Goal: Task Accomplishment & Management: Complete application form

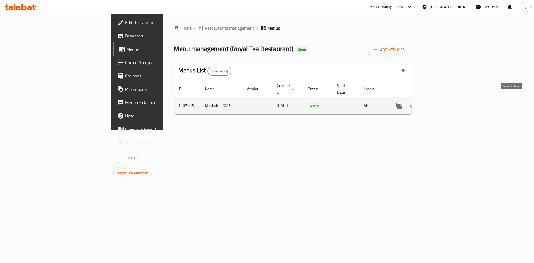
click at [442, 103] on icon "enhanced table" at bounding box center [439, 105] width 5 height 5
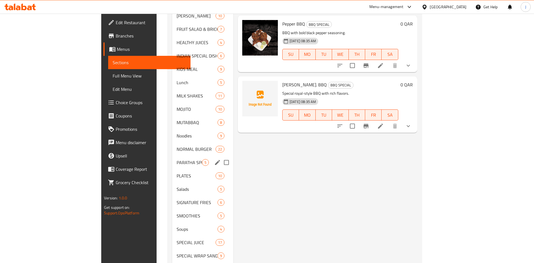
scroll to position [278, 0]
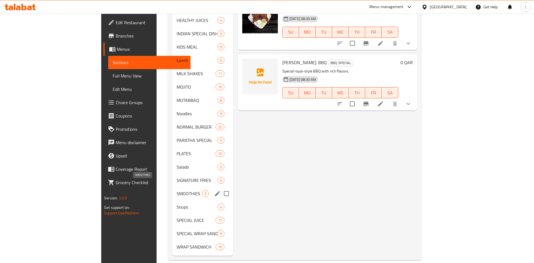
click at [177, 191] on span "SMOOTHIES" at bounding box center [189, 194] width 25 height 7
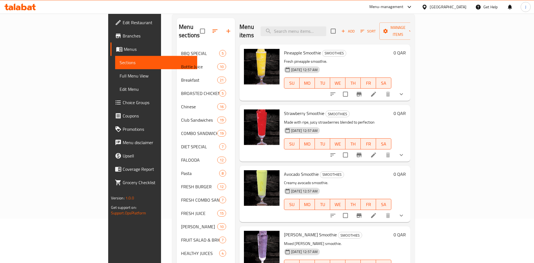
scroll to position [22, 0]
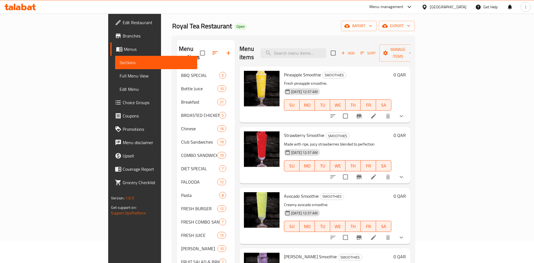
click at [346, 51] on icon "button" at bounding box center [343, 53] width 5 height 5
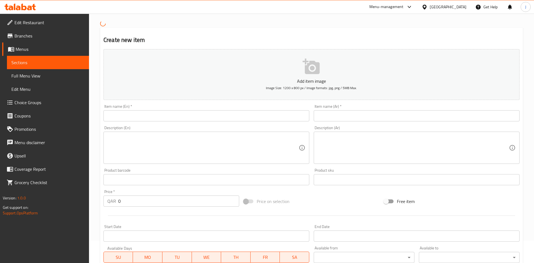
click at [198, 116] on div at bounding box center [267, 131] width 534 height 263
click at [198, 116] on input "text" at bounding box center [206, 115] width 206 height 11
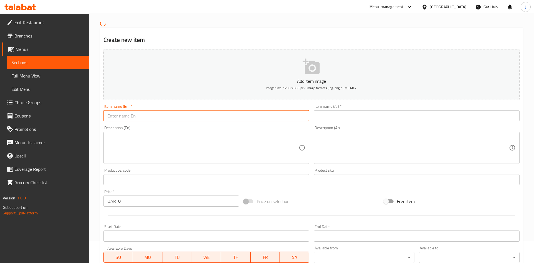
click at [198, 116] on input "text" at bounding box center [206, 115] width 206 height 11
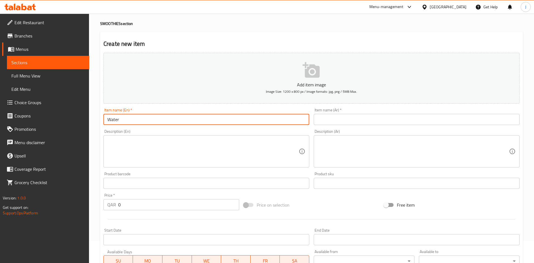
type input "Water"
click at [335, 124] on input "text" at bounding box center [417, 119] width 206 height 11
paste input "ماء"
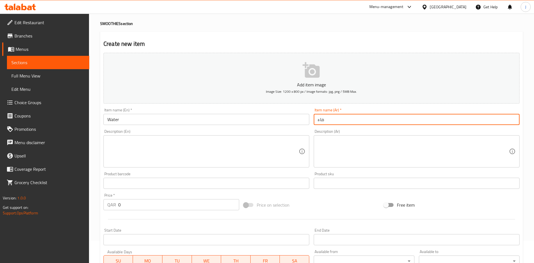
scroll to position [107, 0]
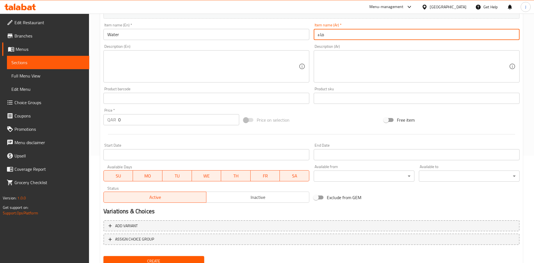
type input "ماء"
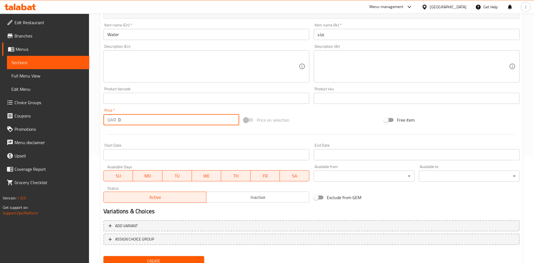
click at [125, 121] on input "0" at bounding box center [178, 119] width 121 height 11
drag, startPoint x: 125, startPoint y: 121, endPoint x: 112, endPoint y: 121, distance: 13.1
click at [118, 121] on input "0" at bounding box center [178, 119] width 121 height 11
type input "2"
click at [147, 259] on span "Create" at bounding box center [154, 261] width 92 height 7
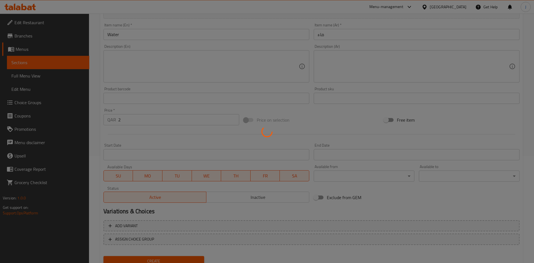
type input "0"
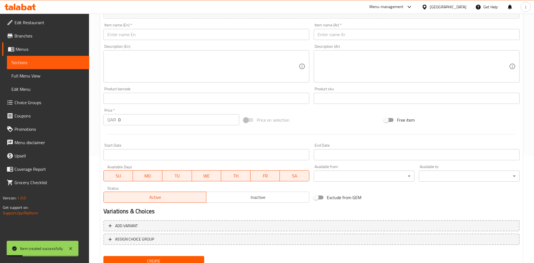
scroll to position [0, 0]
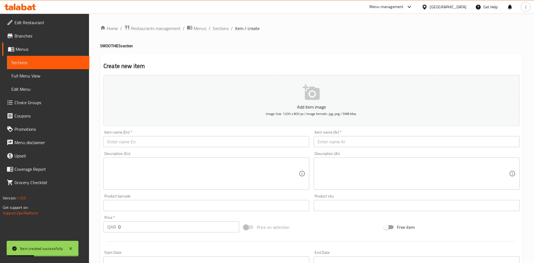
click at [24, 33] on span "Branches" at bounding box center [49, 36] width 70 height 7
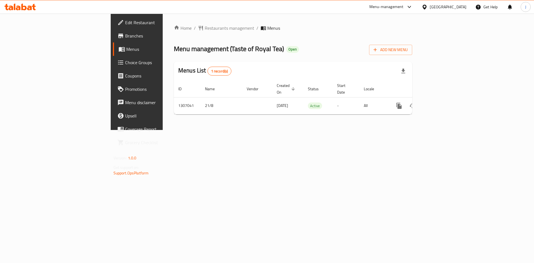
click at [126, 49] on span "Menus" at bounding box center [160, 49] width 69 height 7
click at [126, 51] on span "Menus" at bounding box center [160, 49] width 69 height 7
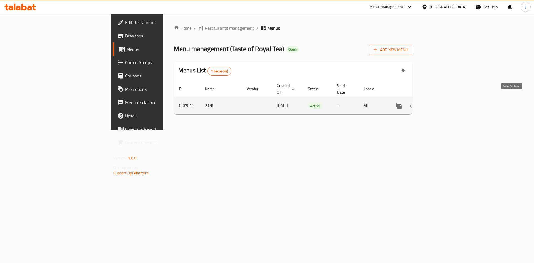
click at [443, 103] on icon "enhanced table" at bounding box center [439, 106] width 7 height 7
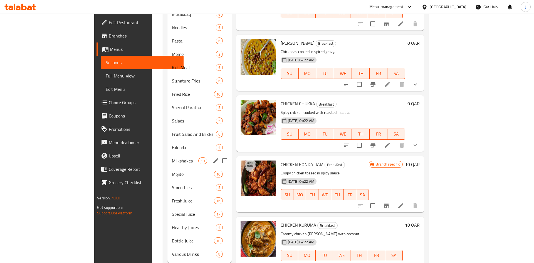
scroll to position [304, 0]
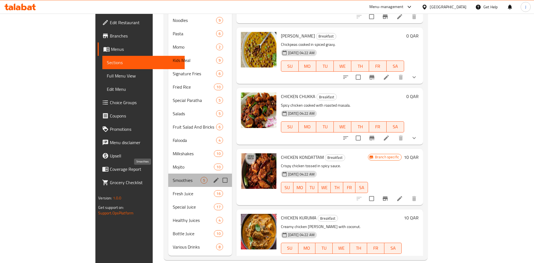
click at [173, 177] on span "Smoothies" at bounding box center [187, 180] width 28 height 7
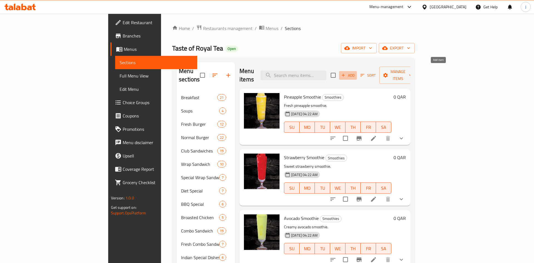
click at [355, 73] on span "Add" at bounding box center [347, 75] width 15 height 6
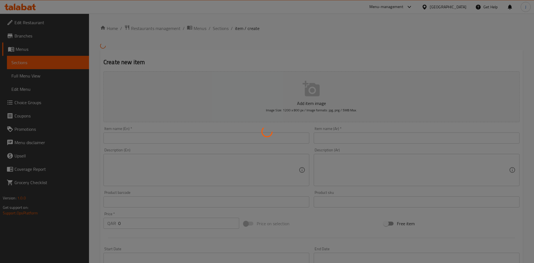
click at [240, 140] on div at bounding box center [267, 131] width 534 height 263
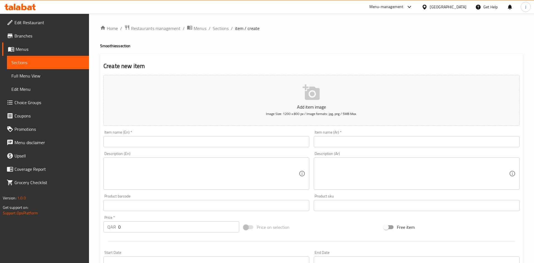
click at [240, 140] on input "text" at bounding box center [206, 141] width 206 height 11
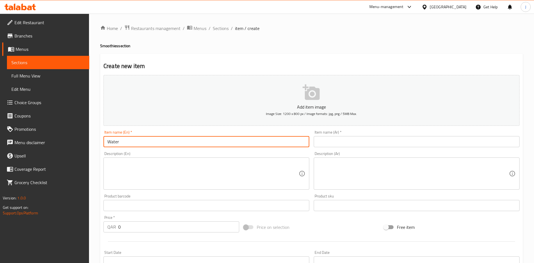
type input "Water"
click at [362, 141] on input "text" at bounding box center [417, 141] width 206 height 11
paste input "ماء"
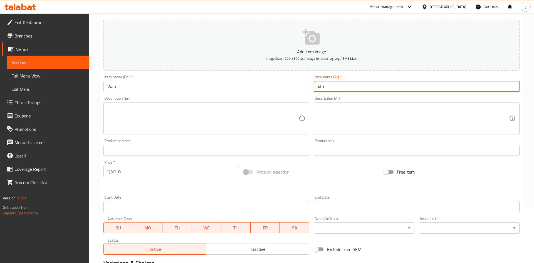
scroll to position [85, 0]
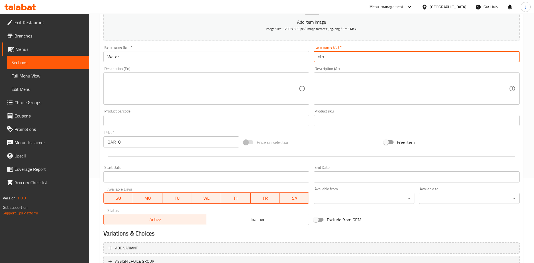
type input "ماء"
click at [134, 142] on input "0" at bounding box center [178, 142] width 121 height 11
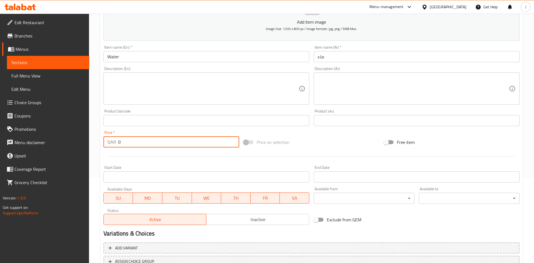
click at [118, 141] on input "0" at bounding box center [178, 142] width 121 height 11
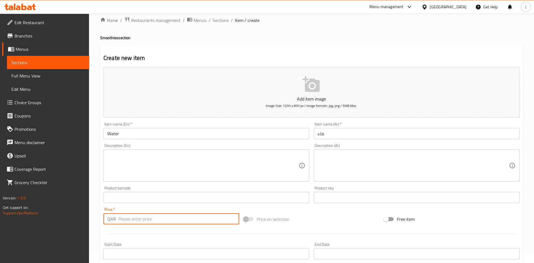
scroll to position [0, 0]
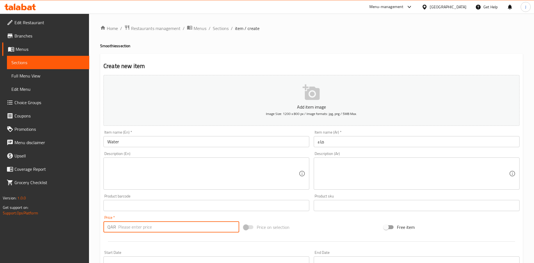
drag, startPoint x: 132, startPoint y: 227, endPoint x: 112, endPoint y: 224, distance: 20.3
click at [118, 224] on input "number" at bounding box center [178, 227] width 121 height 11
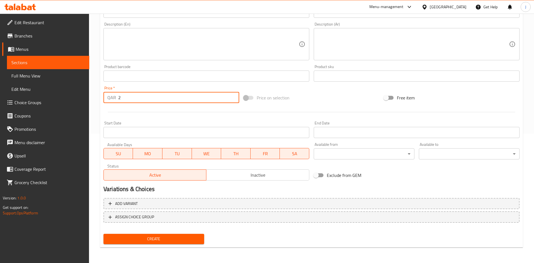
type input "2"
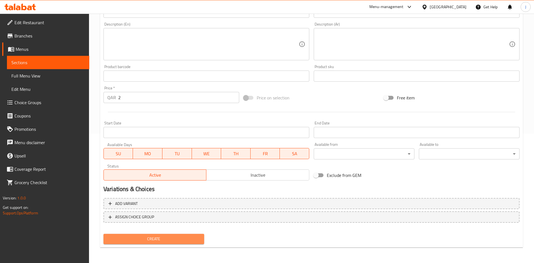
click at [134, 238] on span "Create" at bounding box center [154, 239] width 92 height 7
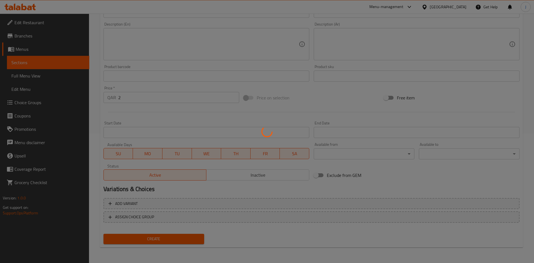
type input "0"
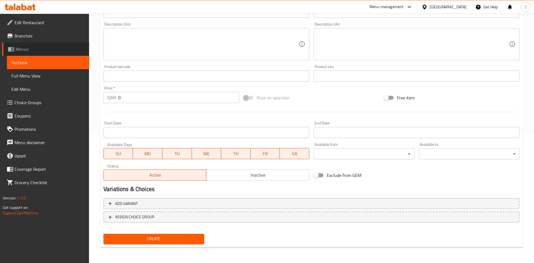
click at [53, 46] on span "Menus" at bounding box center [50, 49] width 69 height 7
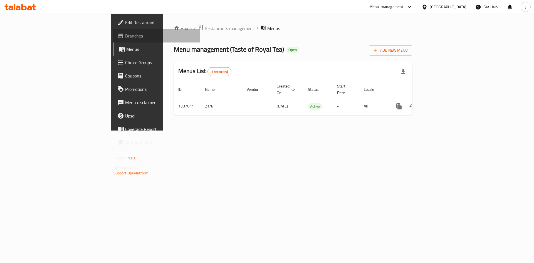
click at [125, 37] on span "Branches" at bounding box center [160, 36] width 70 height 7
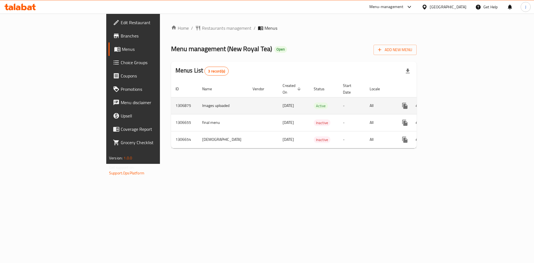
click at [448, 103] on icon "enhanced table" at bounding box center [445, 106] width 7 height 7
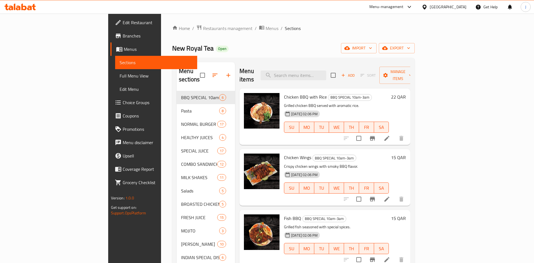
click at [124, 48] on span "Menus" at bounding box center [158, 49] width 69 height 7
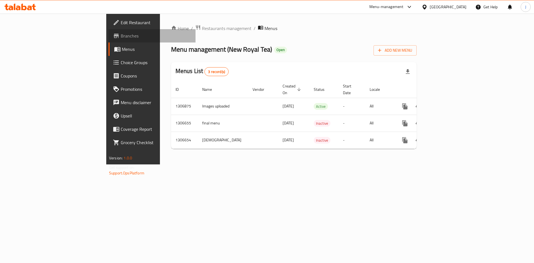
click at [121, 33] on span "Branches" at bounding box center [156, 36] width 70 height 7
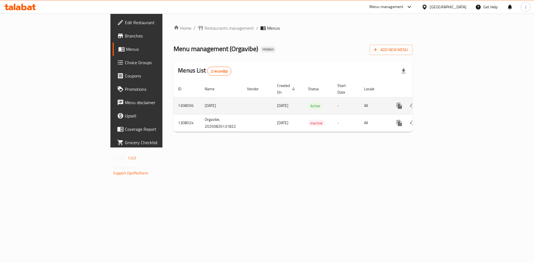
click at [443, 103] on icon "enhanced table" at bounding box center [439, 106] width 7 height 7
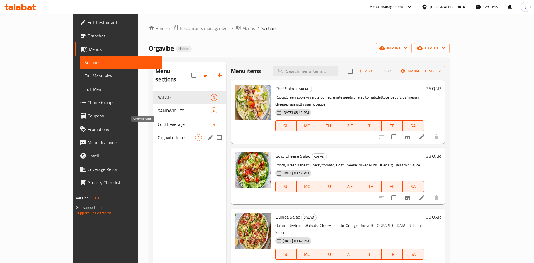
click at [158, 134] on span "Orgavibe Juices" at bounding box center [176, 137] width 37 height 7
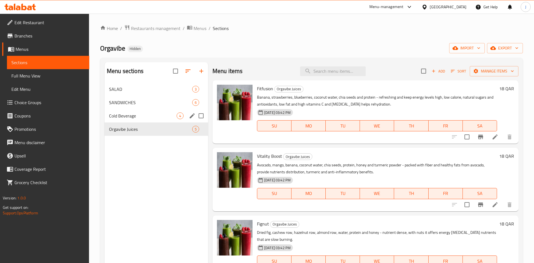
click at [117, 121] on div "Cold Beverage 4" at bounding box center [156, 115] width 103 height 13
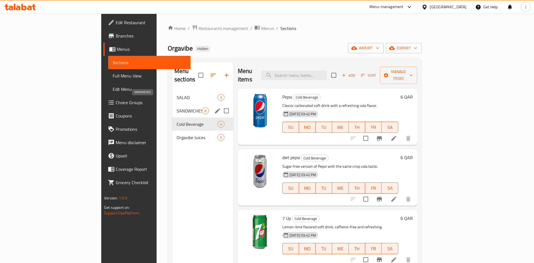
click at [177, 108] on span "SANDWICHES" at bounding box center [189, 111] width 25 height 7
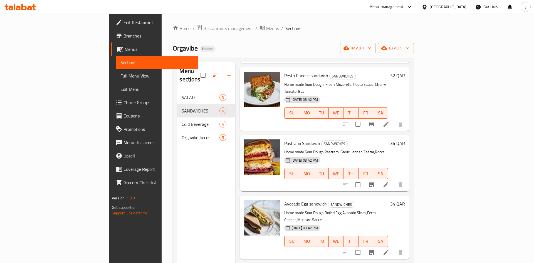
scroll to position [115, 0]
